Goal: Task Accomplishment & Management: Manage account settings

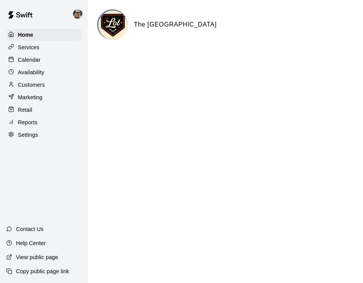
click at [35, 46] on p "Services" at bounding box center [28, 47] width 21 height 8
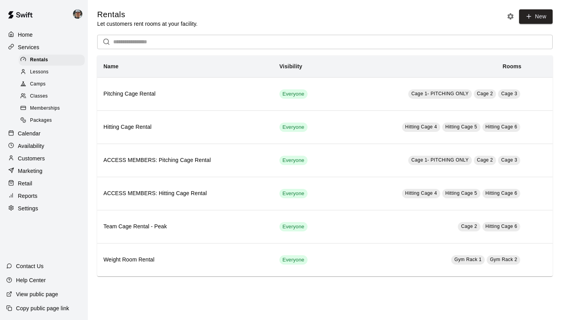
click at [40, 93] on span "Classes" at bounding box center [39, 97] width 18 height 8
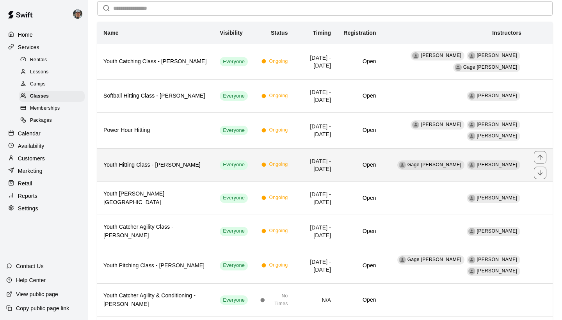
scroll to position [64, 0]
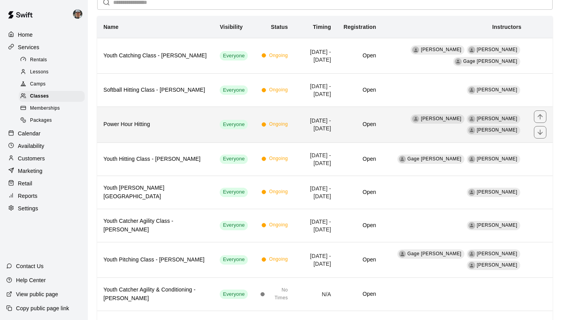
click at [294, 136] on td "[DATE] - [DATE]" at bounding box center [315, 125] width 43 height 36
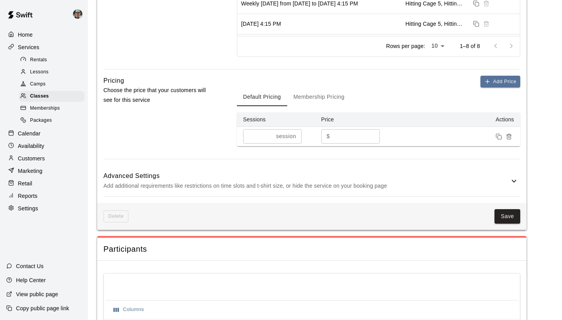
scroll to position [526, 0]
click at [35, 169] on p "Marketing" at bounding box center [30, 171] width 25 height 8
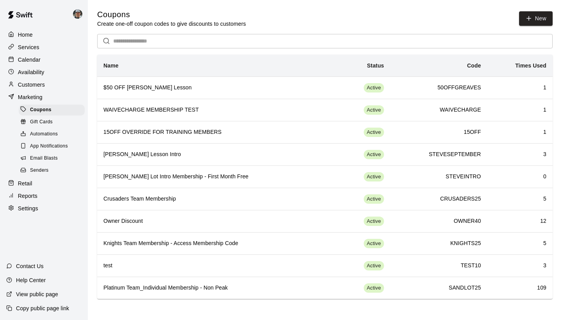
click at [47, 159] on span "Email Blasts" at bounding box center [44, 159] width 28 height 8
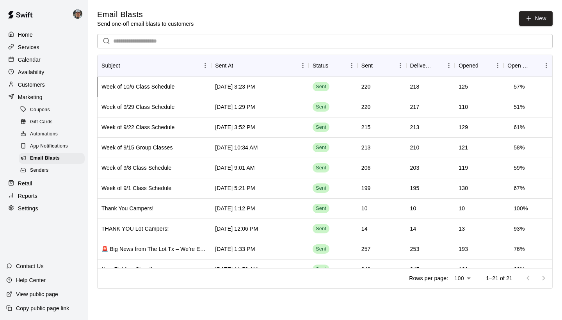
click at [163, 90] on div "Week of 10/6 Class Schedule" at bounding box center [137, 87] width 73 height 8
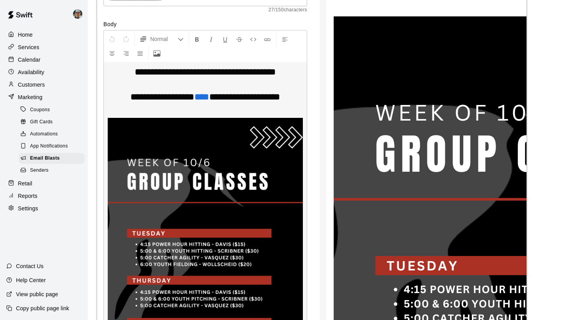
scroll to position [2316, 0]
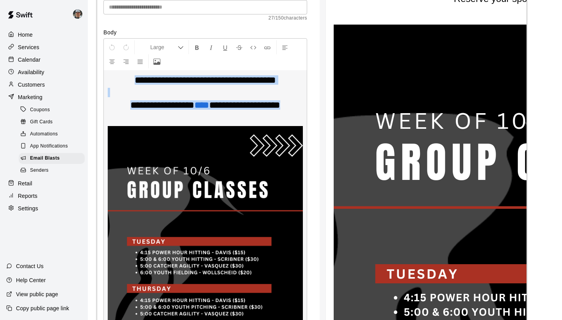
drag, startPoint x: 123, startPoint y: 82, endPoint x: 300, endPoint y: 108, distance: 178.4
click at [300, 108] on div "**********" at bounding box center [205, 259] width 204 height 443
copy div "**********"
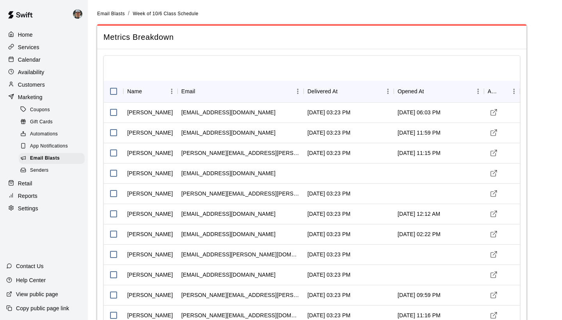
scroll to position [0, 0]
click at [48, 155] on span "Email Blasts" at bounding box center [45, 159] width 30 height 8
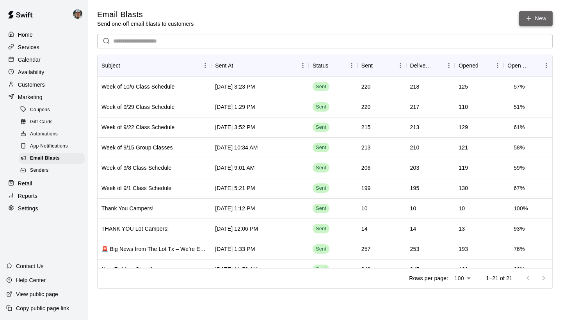
click at [363, 20] on link "New" at bounding box center [536, 18] width 34 height 14
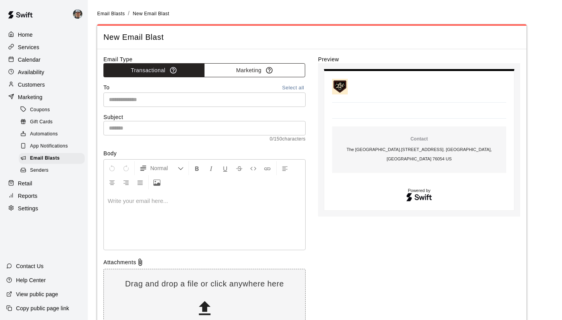
click at [247, 68] on button "Marketing" at bounding box center [254, 70] width 101 height 14
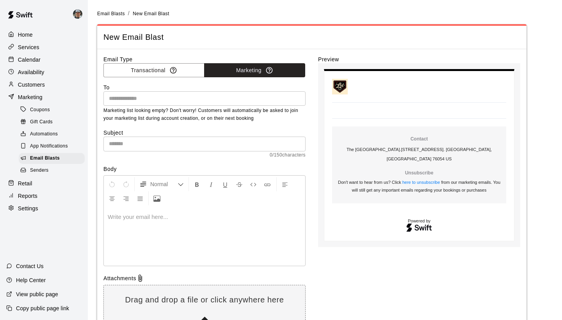
click at [150, 229] on div at bounding box center [204, 236] width 201 height 59
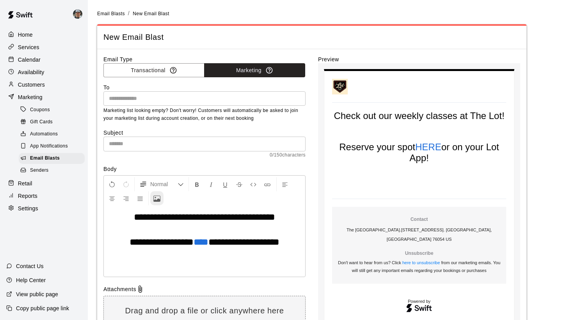
click at [159, 201] on icon "Upload Image" at bounding box center [156, 198] width 7 height 7
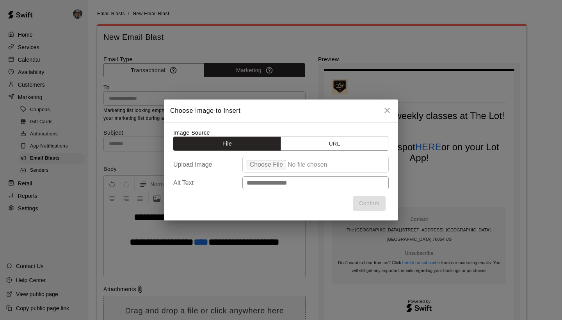
click at [267, 166] on input "file" at bounding box center [315, 165] width 146 height 16
type input "**********"
click at [369, 205] on button "Confirm" at bounding box center [369, 203] width 33 height 14
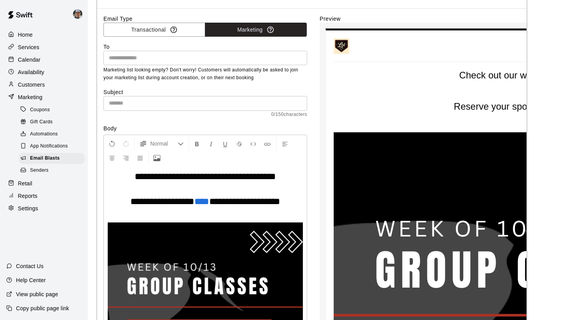
scroll to position [38, 0]
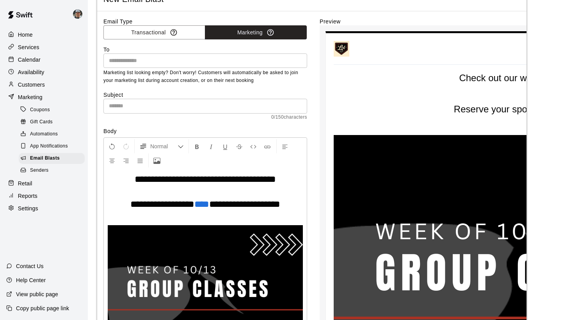
click at [146, 56] on input "text" at bounding box center [205, 61] width 198 height 10
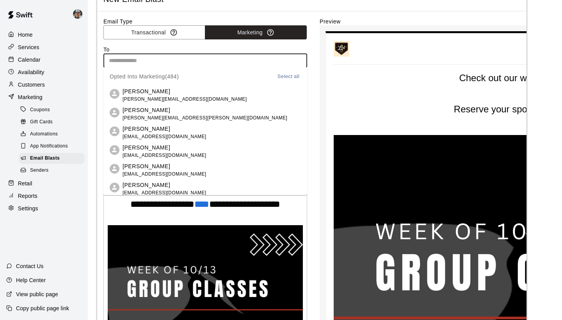
click at [290, 75] on button "Select all" at bounding box center [288, 76] width 25 height 9
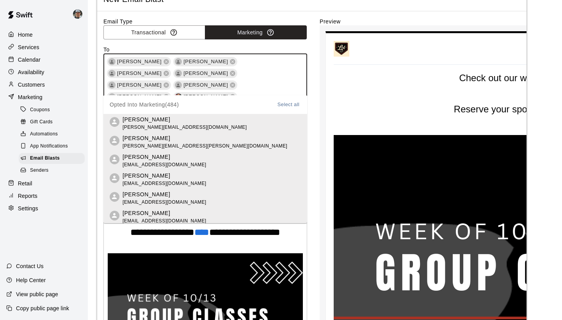
scroll to position [1941, 0]
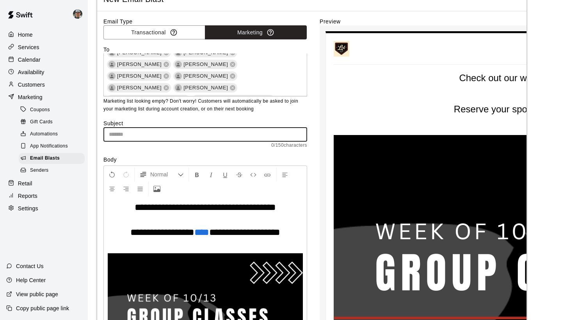
click at [207, 137] on input "text" at bounding box center [205, 134] width 204 height 14
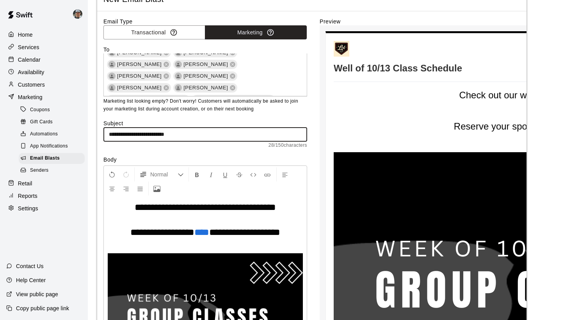
click at [123, 131] on input "**********" at bounding box center [205, 134] width 204 height 14
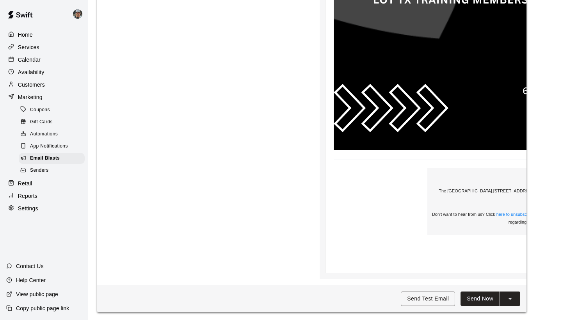
scroll to position [789, 0]
type input "**********"
click at [474, 301] on button "Send Now" at bounding box center [480, 299] width 39 height 14
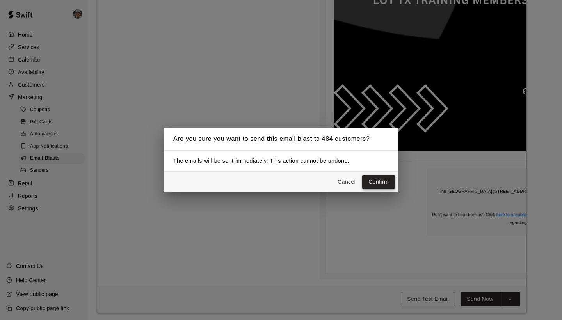
click at [379, 181] on button "Confirm" at bounding box center [378, 182] width 33 height 14
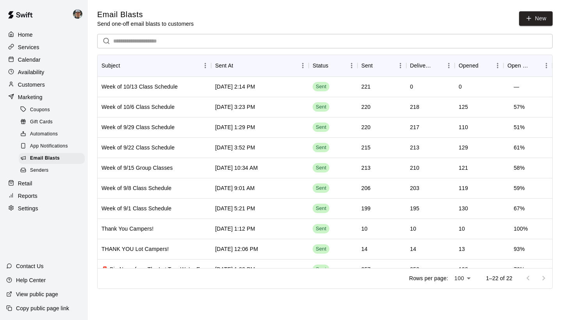
click at [34, 61] on p "Calendar" at bounding box center [29, 60] width 23 height 8
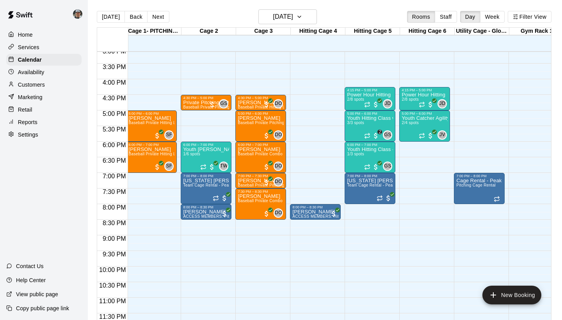
scroll to position [473, 2]
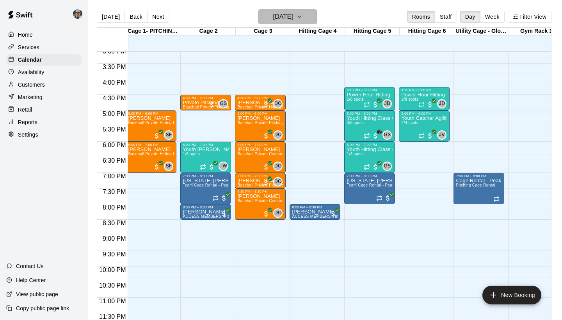
click at [313, 23] on button "[DATE]" at bounding box center [287, 16] width 59 height 15
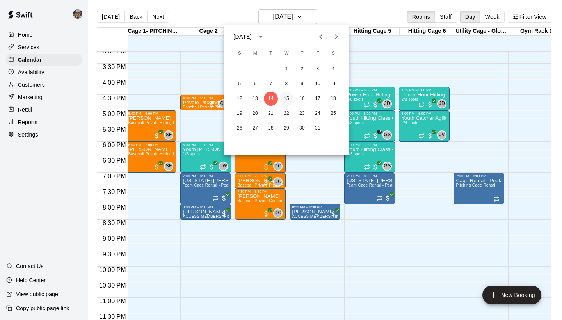
click at [288, 100] on button "15" at bounding box center [286, 99] width 14 height 14
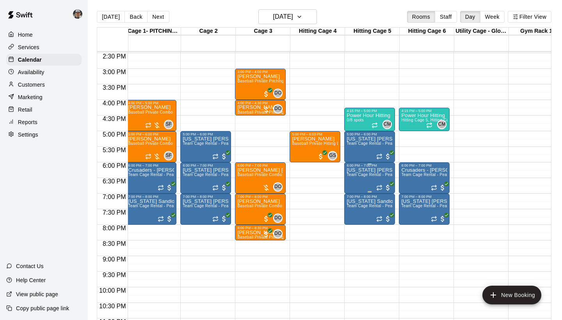
scroll to position [450, 2]
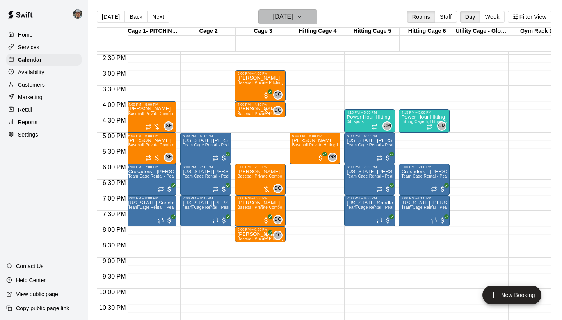
click at [311, 20] on button "[DATE]" at bounding box center [287, 16] width 59 height 15
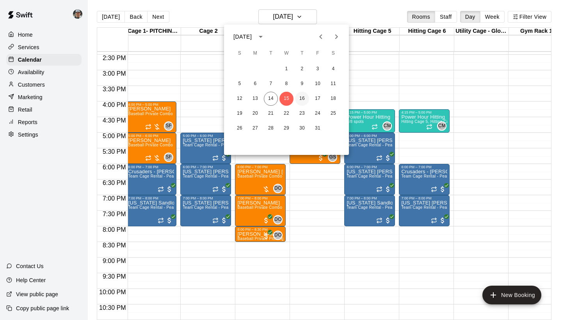
click at [299, 99] on button "16" at bounding box center [302, 99] width 14 height 14
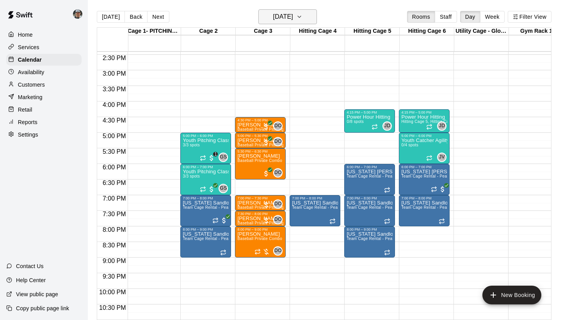
click at [303, 16] on icon "button" at bounding box center [299, 16] width 6 height 9
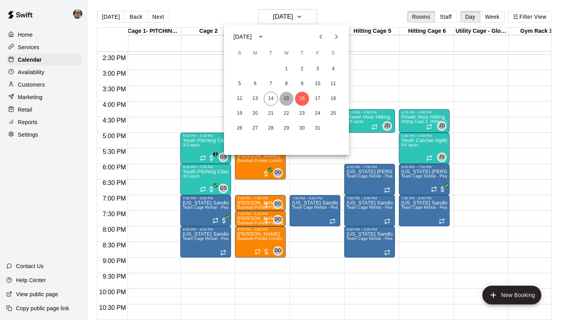
click at [285, 100] on button "15" at bounding box center [286, 99] width 14 height 14
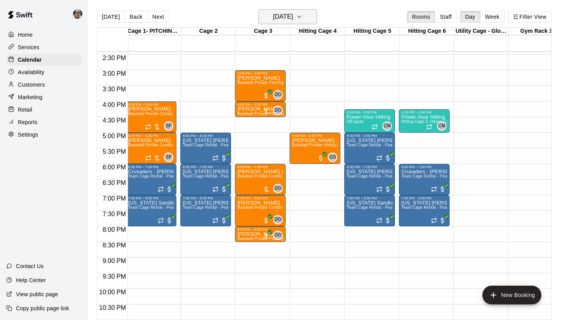
click at [303, 20] on icon "button" at bounding box center [299, 16] width 6 height 9
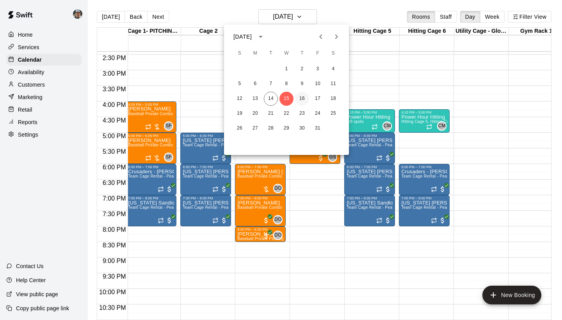
click at [303, 96] on button "16" at bounding box center [302, 99] width 14 height 14
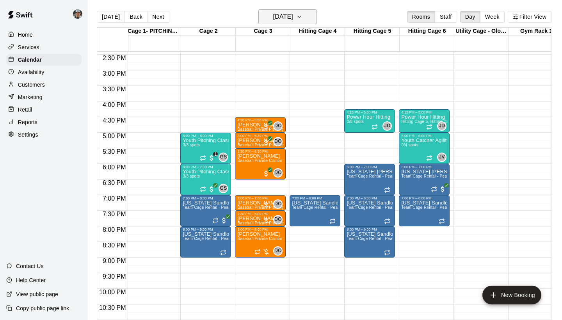
click at [303, 16] on icon "button" at bounding box center [299, 16] width 6 height 9
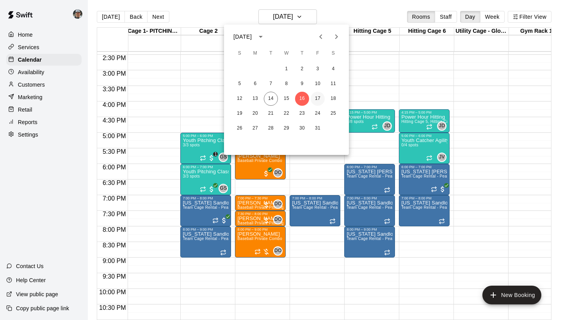
click at [321, 99] on button "17" at bounding box center [318, 99] width 14 height 14
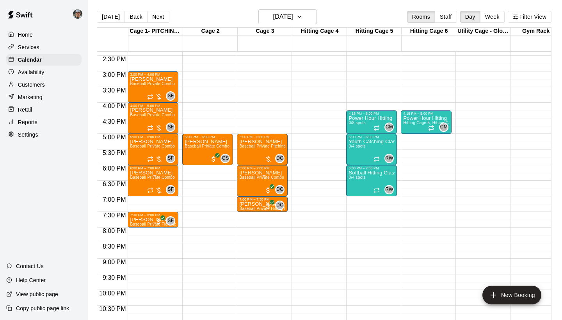
scroll to position [449, 0]
click at [311, 17] on button "[DATE]" at bounding box center [287, 16] width 59 height 15
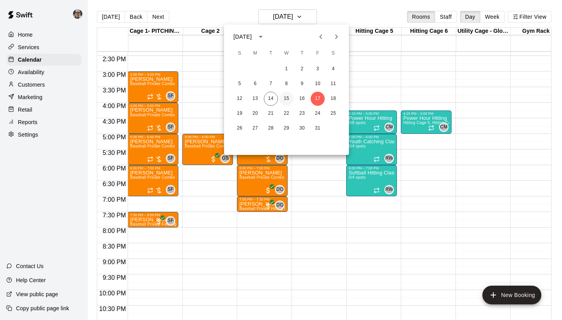
click at [287, 98] on button "15" at bounding box center [286, 99] width 14 height 14
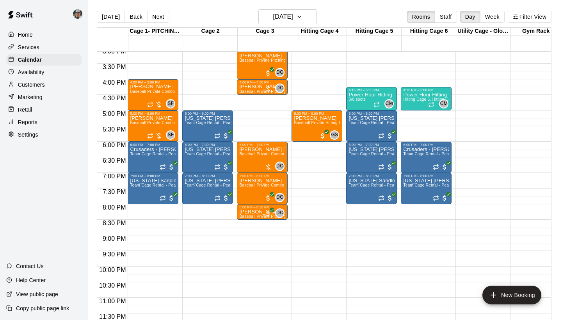
scroll to position [473, 0]
click at [317, 21] on button "[DATE]" at bounding box center [287, 16] width 59 height 15
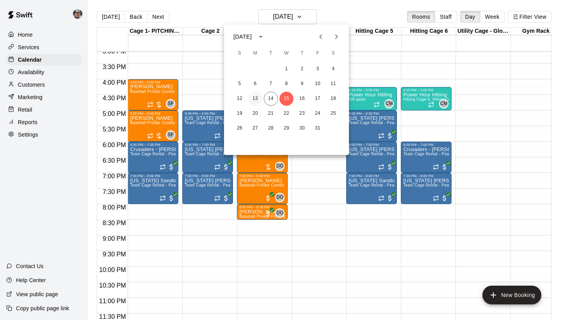
click at [258, 100] on button "13" at bounding box center [255, 99] width 14 height 14
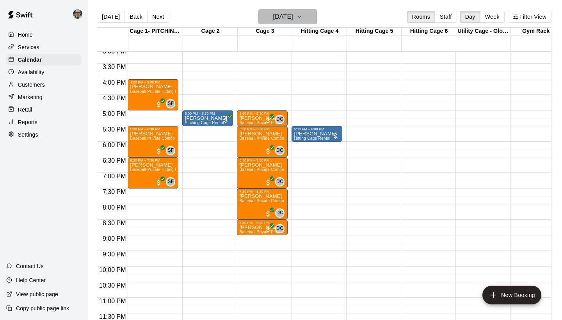
click at [303, 17] on icon "button" at bounding box center [299, 16] width 6 height 9
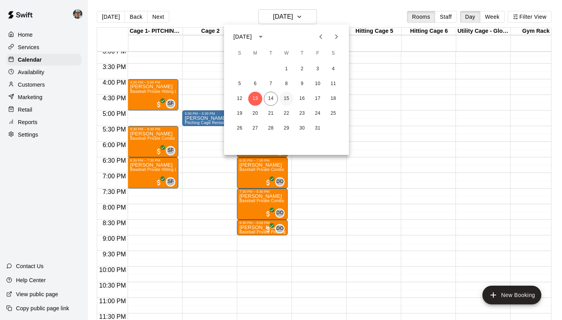
click at [284, 97] on button "15" at bounding box center [286, 99] width 14 height 14
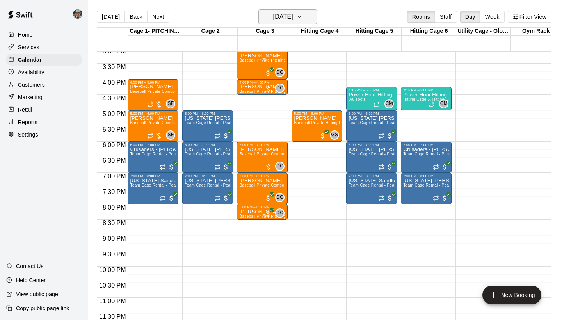
click at [303, 19] on icon "button" at bounding box center [299, 16] width 6 height 9
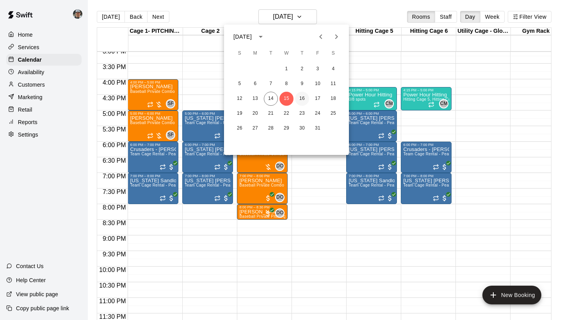
click at [299, 103] on button "16" at bounding box center [302, 99] width 14 height 14
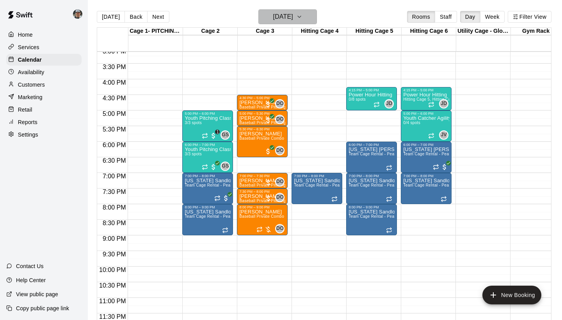
click at [303, 20] on icon "button" at bounding box center [299, 16] width 6 height 9
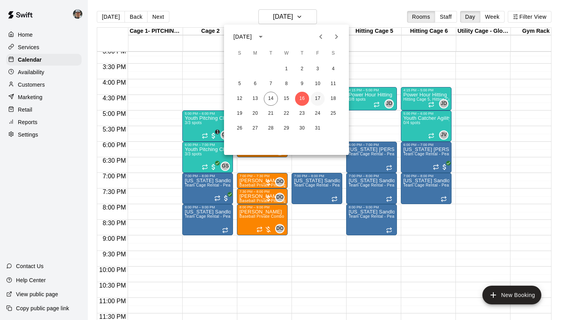
click at [317, 100] on button "17" at bounding box center [318, 99] width 14 height 14
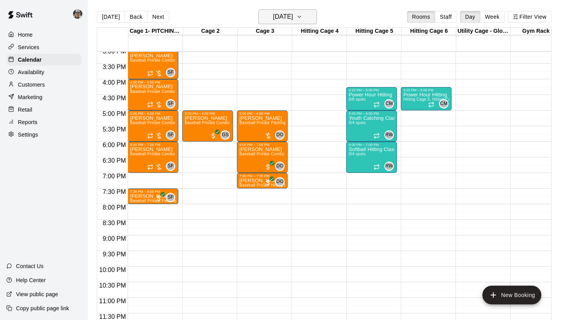
click at [303, 17] on icon "button" at bounding box center [299, 16] width 6 height 9
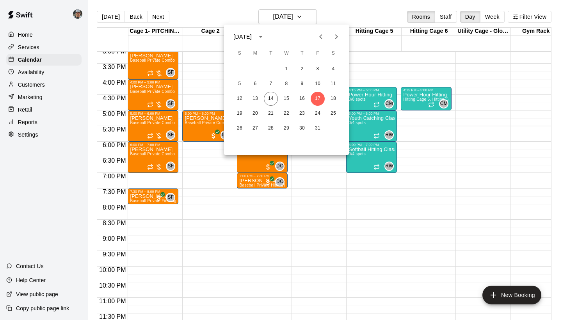
click at [231, 160] on div at bounding box center [281, 160] width 562 height 320
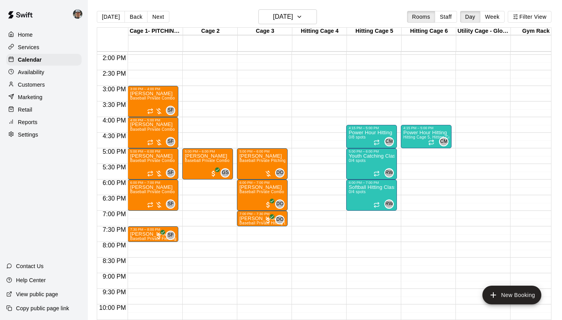
scroll to position [426, 0]
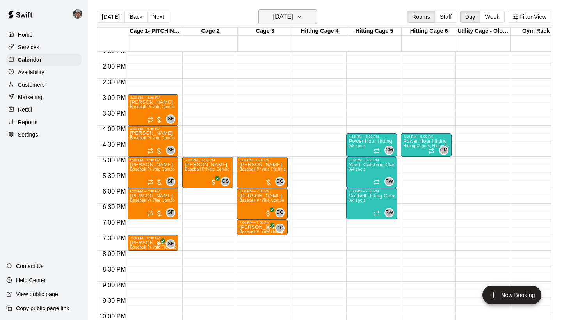
click at [312, 20] on button "[DATE]" at bounding box center [287, 16] width 59 height 15
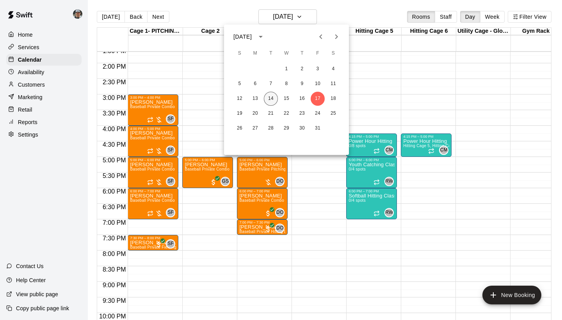
click at [272, 99] on button "14" at bounding box center [271, 99] width 14 height 14
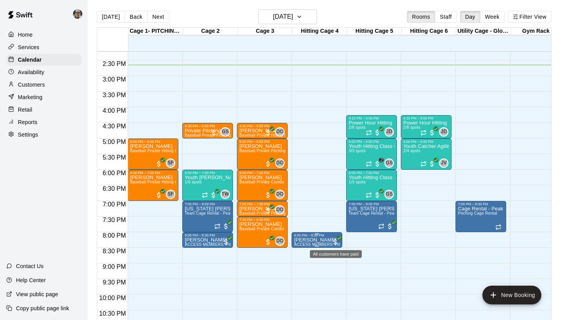
scroll to position [447, 0]
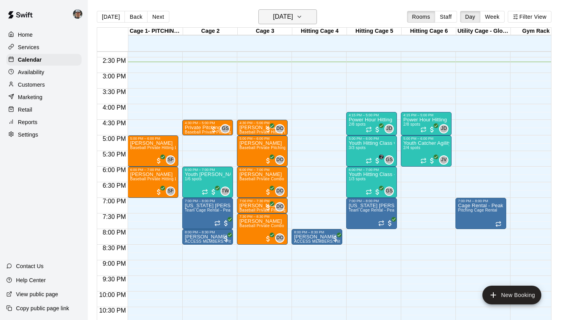
click at [303, 18] on icon "button" at bounding box center [299, 16] width 6 height 9
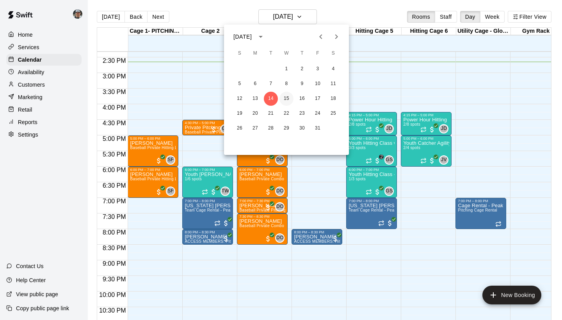
click at [290, 99] on button "15" at bounding box center [286, 99] width 14 height 14
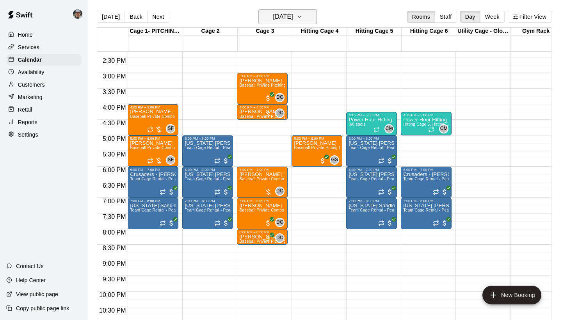
click at [301, 16] on icon "button" at bounding box center [299, 17] width 3 height 2
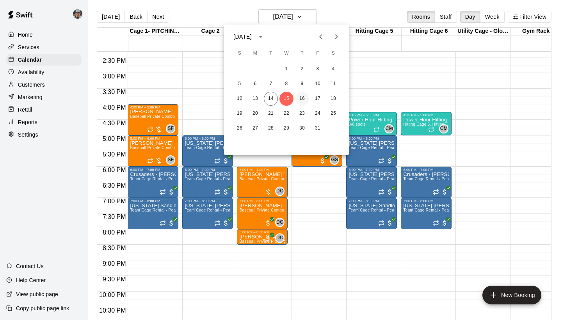
click at [305, 95] on button "16" at bounding box center [302, 99] width 14 height 14
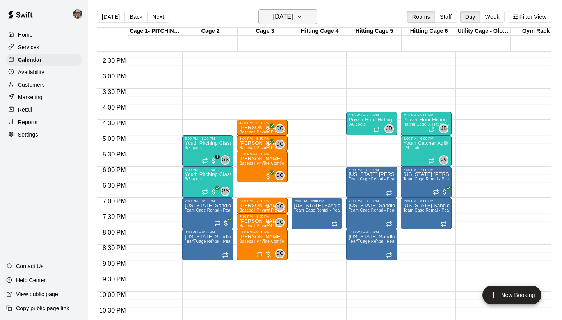
click at [303, 19] on icon "button" at bounding box center [299, 16] width 6 height 9
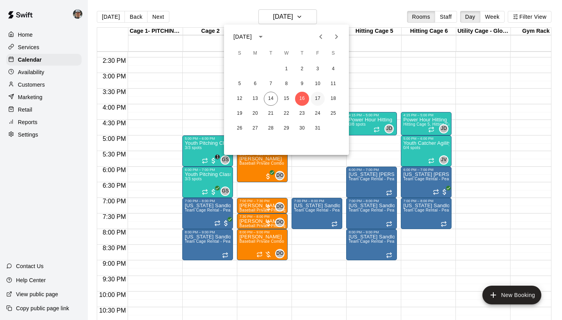
click at [317, 98] on button "17" at bounding box center [318, 99] width 14 height 14
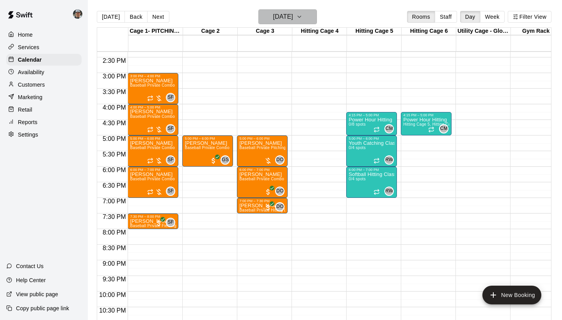
click at [311, 16] on button "[DATE]" at bounding box center [287, 16] width 59 height 15
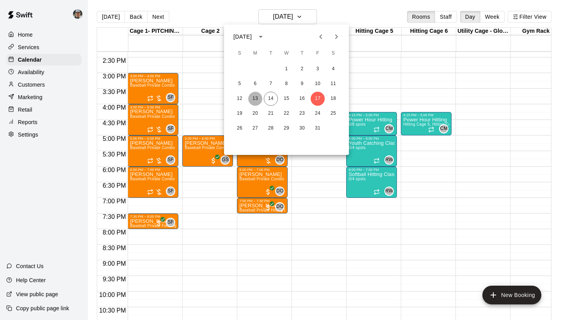
click at [256, 98] on button "13" at bounding box center [255, 99] width 14 height 14
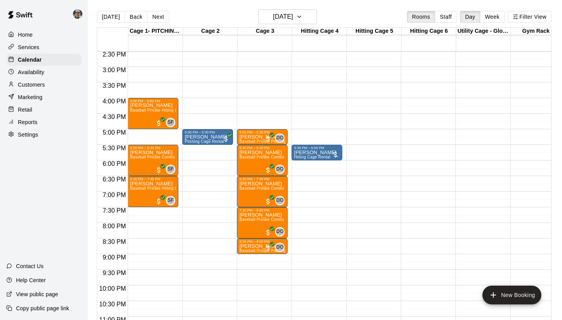
scroll to position [455, 0]
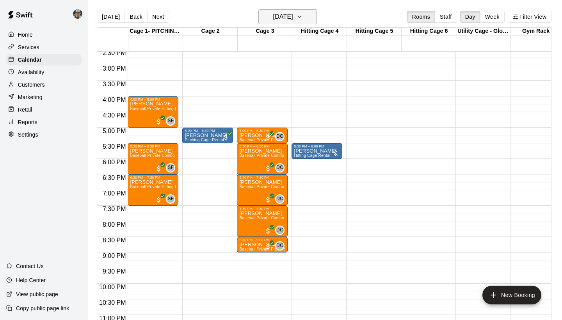
click at [306, 14] on button "[DATE]" at bounding box center [287, 16] width 59 height 15
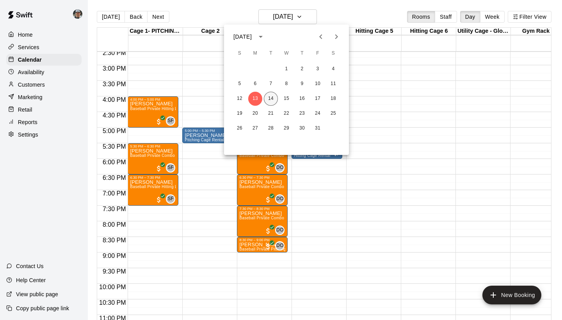
click at [271, 102] on button "14" at bounding box center [271, 99] width 14 height 14
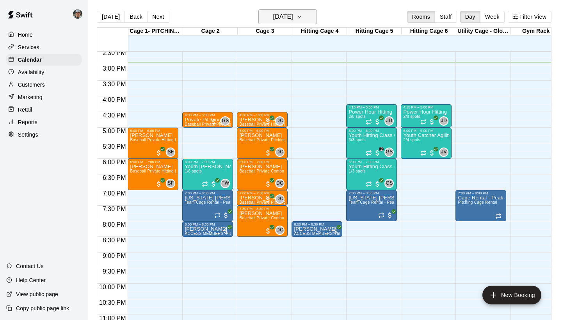
click at [314, 19] on button "[DATE]" at bounding box center [287, 16] width 59 height 15
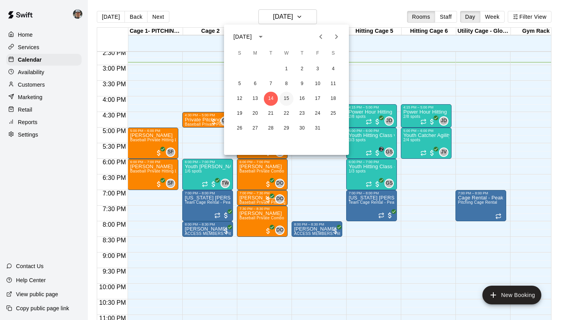
click at [285, 96] on button "15" at bounding box center [286, 99] width 14 height 14
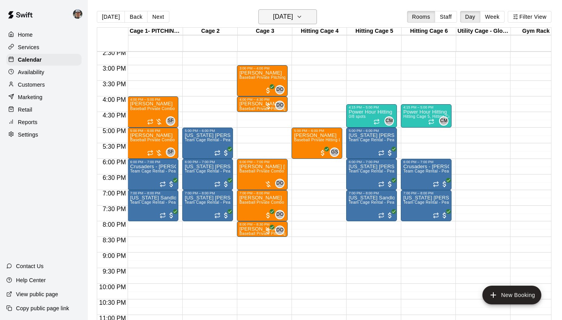
click at [317, 16] on button "[DATE]" at bounding box center [287, 16] width 59 height 15
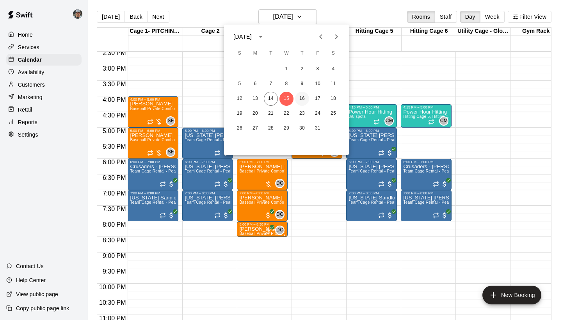
click at [299, 100] on button "16" at bounding box center [302, 99] width 14 height 14
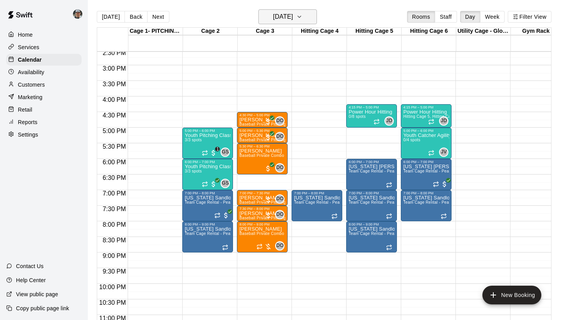
click at [303, 20] on icon "button" at bounding box center [299, 16] width 6 height 9
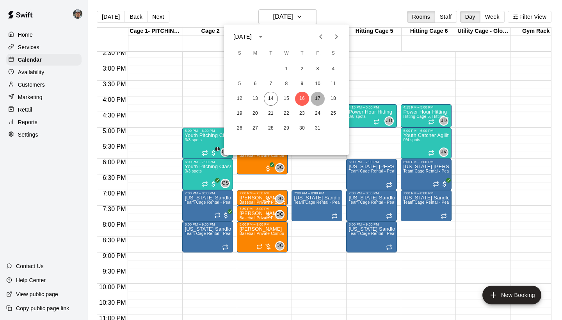
click at [317, 99] on button "17" at bounding box center [318, 99] width 14 height 14
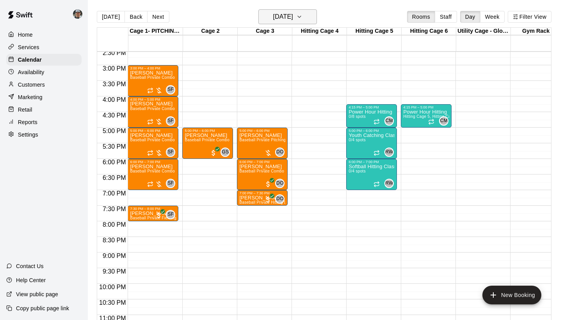
click at [311, 19] on button "[DATE]" at bounding box center [287, 16] width 59 height 15
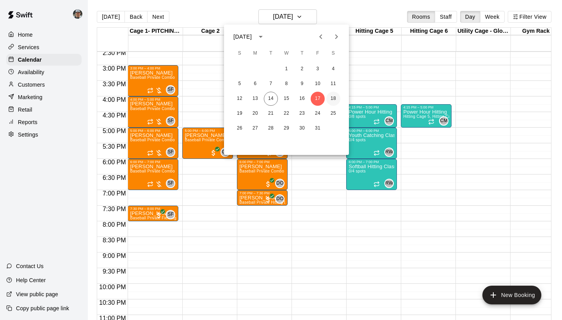
click at [333, 101] on button "18" at bounding box center [333, 99] width 14 height 14
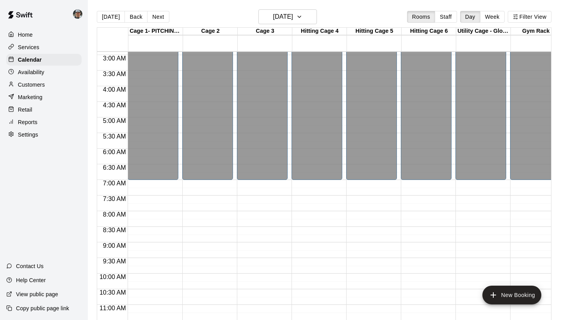
scroll to position [473, 0]
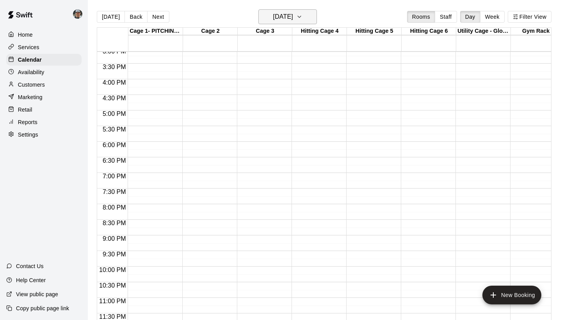
click at [301, 17] on icon "button" at bounding box center [299, 17] width 3 height 2
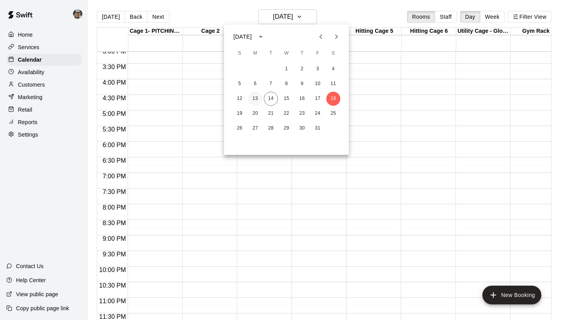
click at [255, 102] on button "13" at bounding box center [255, 99] width 14 height 14
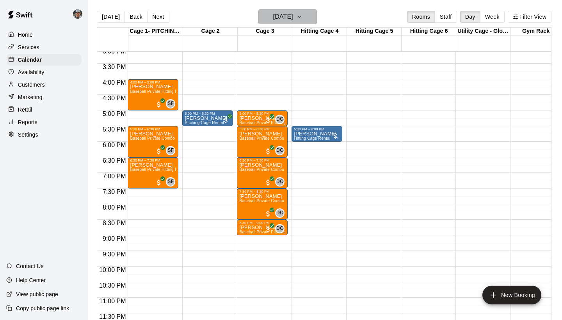
click at [301, 17] on icon "button" at bounding box center [299, 17] width 3 height 2
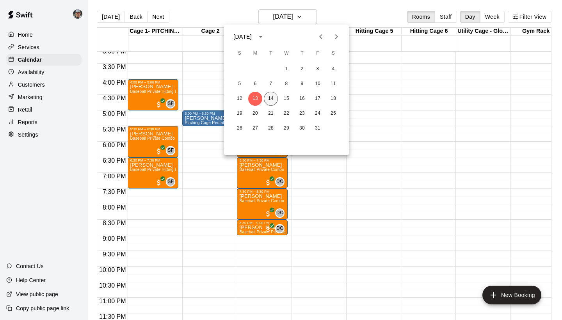
click at [272, 100] on button "14" at bounding box center [271, 99] width 14 height 14
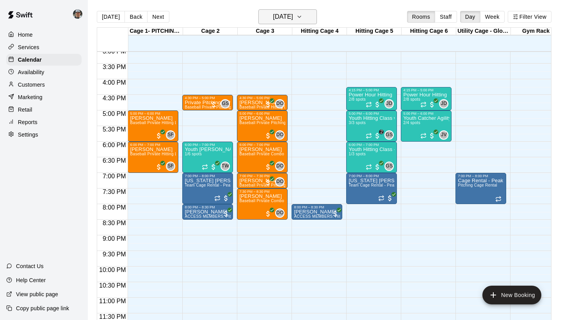
click at [314, 18] on button "[DATE]" at bounding box center [287, 16] width 59 height 15
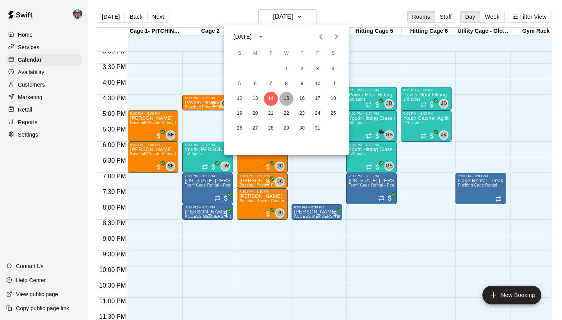
click at [286, 97] on button "15" at bounding box center [286, 99] width 14 height 14
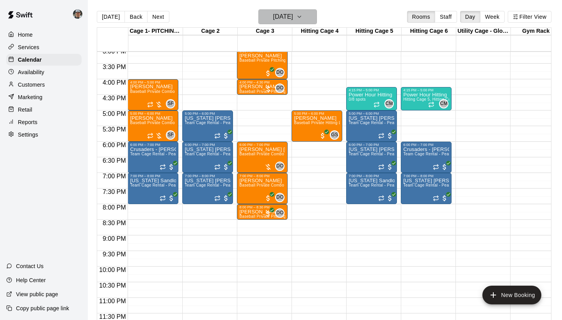
click at [303, 19] on icon "button" at bounding box center [299, 16] width 6 height 9
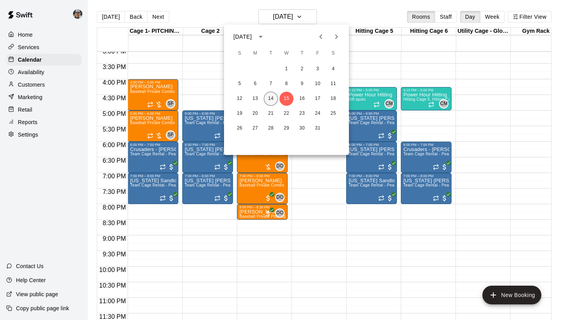
click at [269, 94] on button "14" at bounding box center [271, 99] width 14 height 14
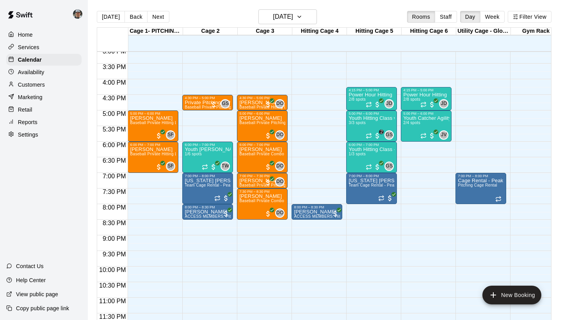
click at [39, 73] on p "Availability" at bounding box center [31, 72] width 27 height 8
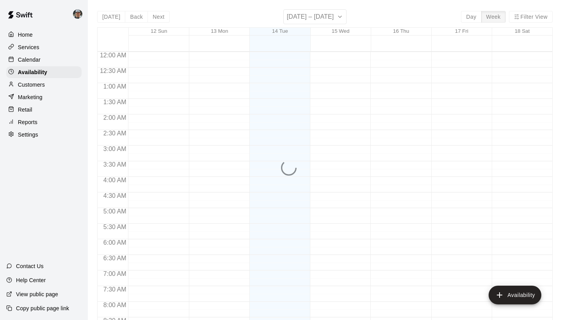
scroll to position [466, 0]
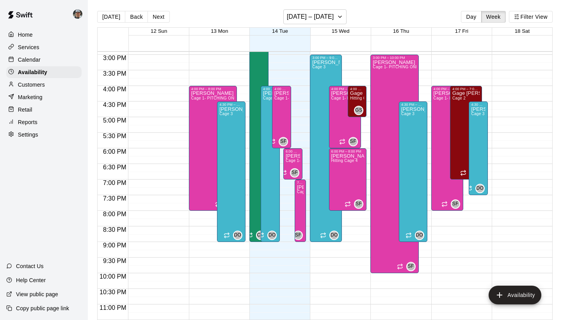
click at [38, 59] on p "Calendar" at bounding box center [29, 60] width 23 height 8
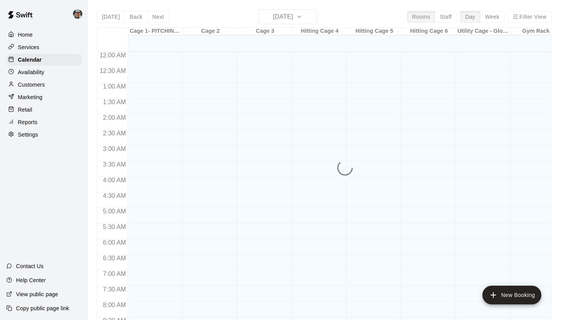
scroll to position [449, 0]
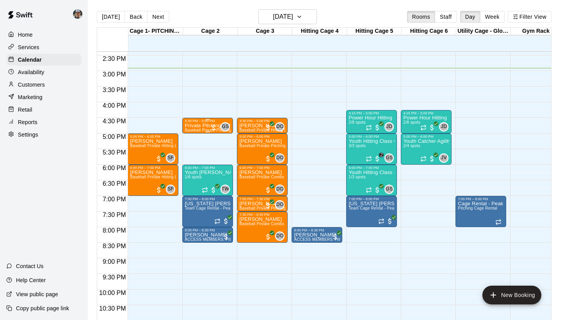
click at [217, 128] on div at bounding box center [214, 128] width 8 height 8
click at [216, 152] on img "edit" at bounding box center [218, 150] width 9 height 9
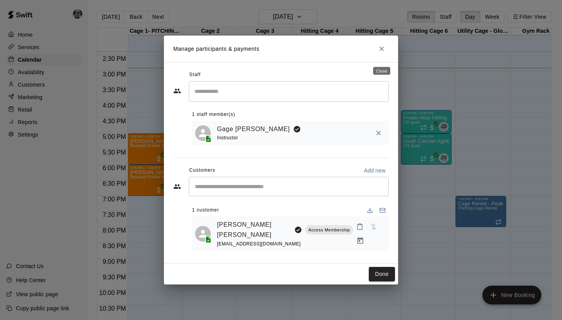
click at [383, 51] on icon "Close" at bounding box center [381, 48] width 5 height 5
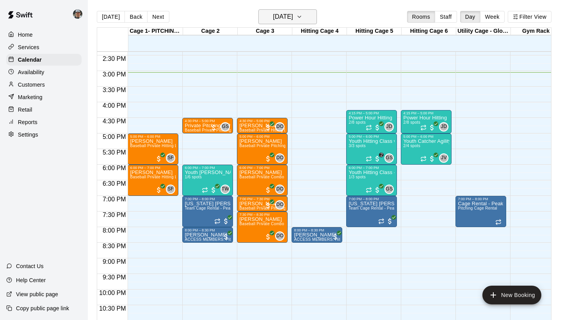
click at [303, 15] on icon "button" at bounding box center [299, 16] width 6 height 9
